Goal: Task Accomplishment & Management: Use online tool/utility

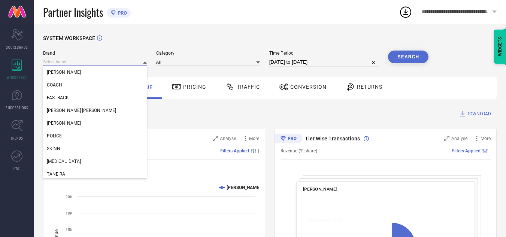
click at [114, 65] on input at bounding box center [95, 62] width 104 height 8
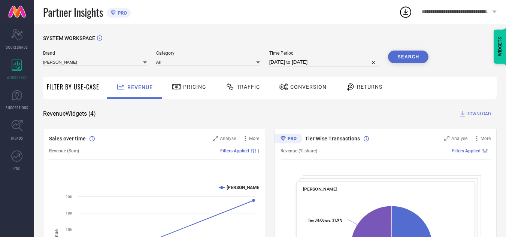
click at [247, 89] on span "Traffic" at bounding box center [247, 87] width 23 height 6
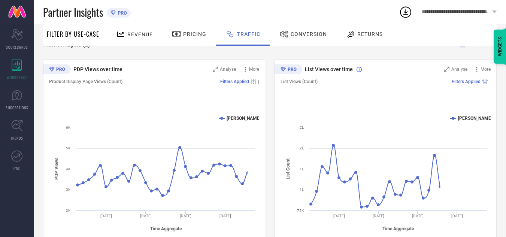
scroll to position [69, 0]
click at [301, 35] on span "Conversion" at bounding box center [308, 34] width 36 height 6
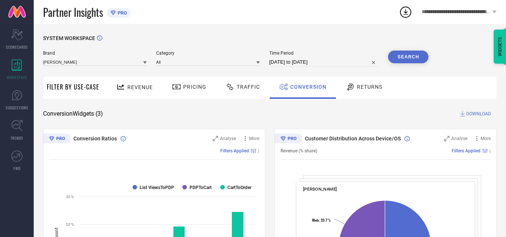
click at [240, 88] on span "Traffic" at bounding box center [247, 87] width 23 height 6
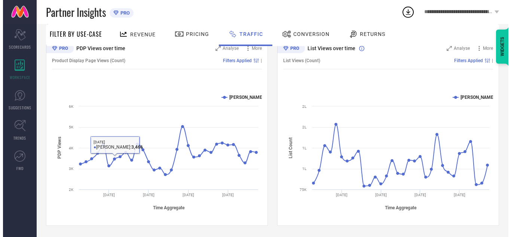
scroll to position [77, 0]
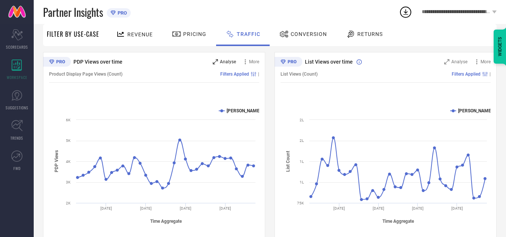
click at [232, 61] on span "Analyse" at bounding box center [228, 61] width 16 height 5
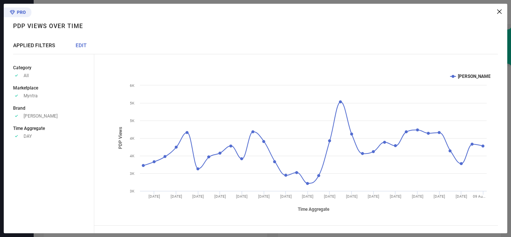
click at [84, 46] on span "EDIT" at bounding box center [81, 45] width 11 height 6
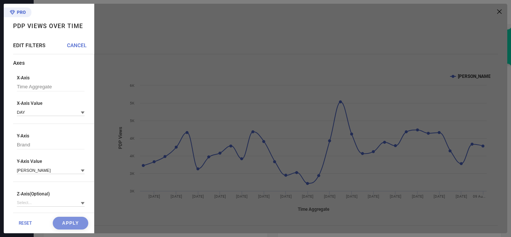
scroll to position [74, 0]
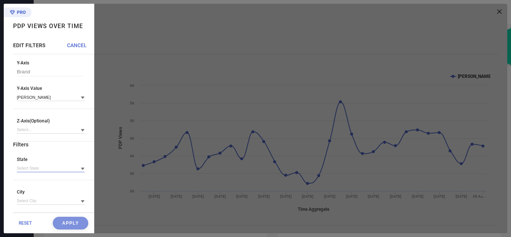
click at [54, 165] on input at bounding box center [51, 168] width 68 height 8
click at [51, 170] on input at bounding box center [51, 168] width 68 height 8
click at [56, 153] on div "Axes X-Axis Time Aggregate X-Axis Value DAY Y-Axis Brand Y-Axis Value ANNE KLEI…" at bounding box center [53, 100] width 81 height 226
click at [76, 224] on div "RESET Apply" at bounding box center [53, 223] width 81 height 21
click at [76, 48] on span "CANCEL" at bounding box center [77, 45] width 20 height 6
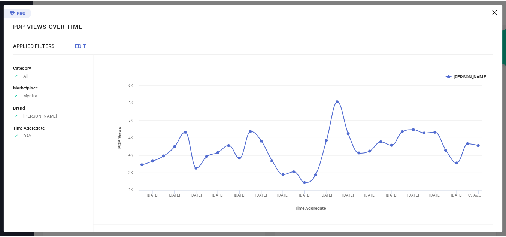
scroll to position [0, 0]
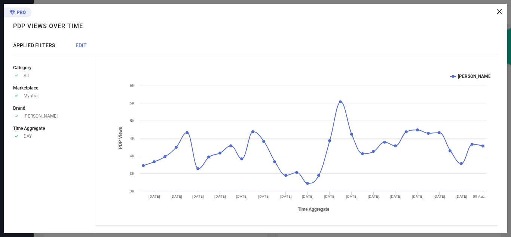
click at [498, 9] on div "Created with Highcharts 9.3.3 Time Aggregate PDP Views ANNE KLEIN 10 Jul 25 12 …" at bounding box center [300, 118] width 413 height 229
click at [499, 10] on icon at bounding box center [499, 11] width 4 height 4
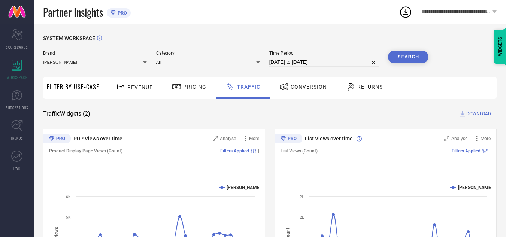
click at [455, 10] on span "**********" at bounding box center [455, 12] width 68 height 6
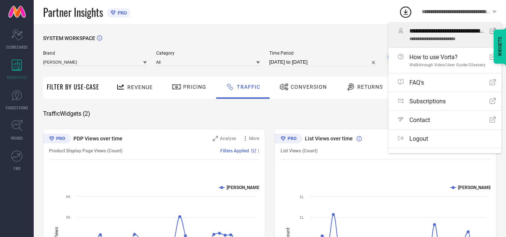
click at [433, 34] on span "**********" at bounding box center [446, 31] width 74 height 7
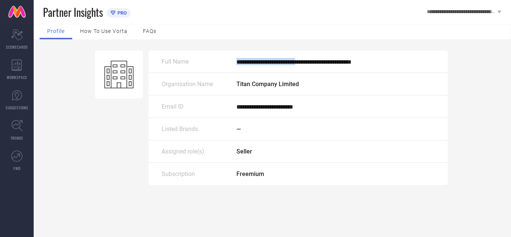
drag, startPoint x: 308, startPoint y: 60, endPoint x: 235, endPoint y: 62, distance: 73.0
click at [235, 62] on div "**********" at bounding box center [298, 62] width 299 height 22
copy div "**********"
